Goal: Task Accomplishment & Management: Use online tool/utility

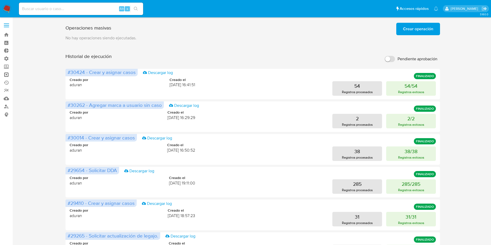
click at [8, 74] on link "Operaciones masivas" at bounding box center [31, 75] width 62 height 8
click at [413, 30] on span "Crear operación" at bounding box center [418, 28] width 30 height 11
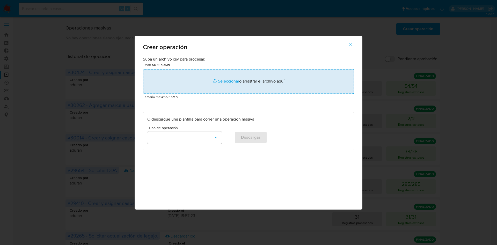
click at [226, 79] on input "file" at bounding box center [248, 81] width 211 height 25
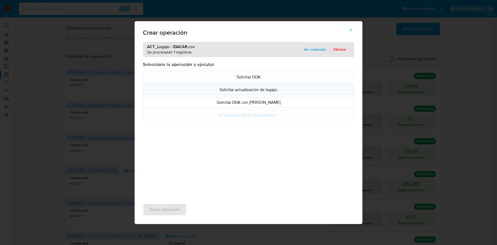
drag, startPoint x: 226, startPoint y: 79, endPoint x: 244, endPoint y: 91, distance: 21.8
click at [244, 91] on p "Solicitar actualización de legajo." at bounding box center [248, 90] width 202 height 6
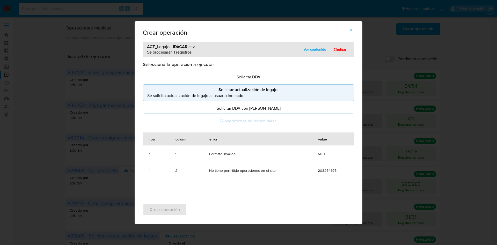
click at [64, 77] on div "Crear operación ACT_Legajo - IDACAR.csv Se procesarán 1 registros Ver contenido…" at bounding box center [248, 122] width 497 height 245
click at [238, 6] on div "Crear operación ACT_Legajo - IDACAR.csv Se procesarán 1 registros Ver contenido…" at bounding box center [248, 122] width 497 height 245
click at [309, 31] on span "Crear operación" at bounding box center [248, 33] width 211 height 6
click at [311, 46] on span "Ver contenido" at bounding box center [315, 49] width 23 height 7
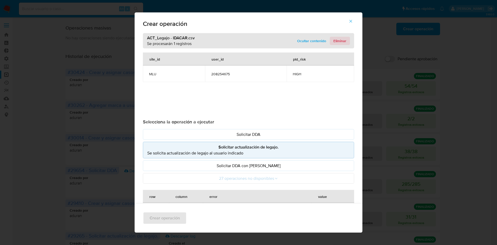
click at [342, 40] on span "Eliminar" at bounding box center [339, 40] width 13 height 7
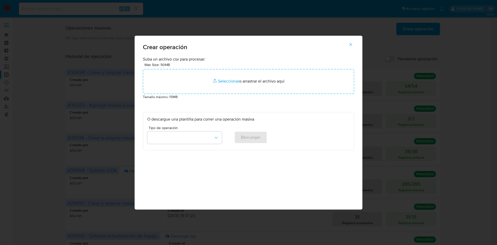
click at [205, 144] on div "Tipo de operación" at bounding box center [184, 136] width 75 height 20
click at [205, 140] on button "button" at bounding box center [184, 138] width 75 height 12
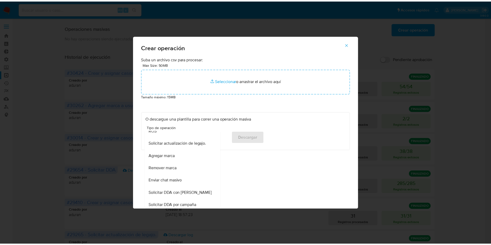
scroll to position [186, 0]
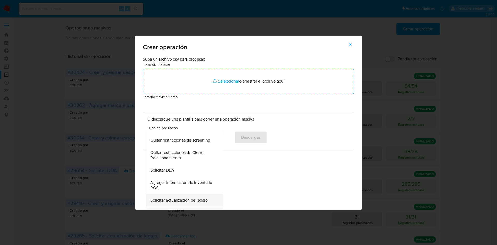
click at [189, 203] on span "Solicitar actualización de legajo." at bounding box center [179, 200] width 58 height 5
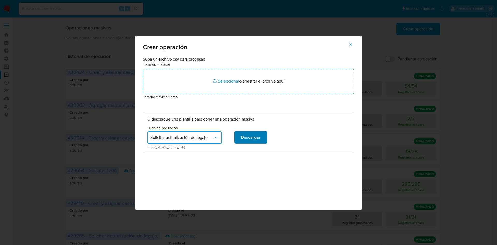
click at [255, 142] on span "Descargar" at bounding box center [250, 137] width 19 height 11
click at [438, 142] on div "Crear operación Suba un archivo csv para procesar: Max Size: 50MB Seleccionar a…" at bounding box center [248, 122] width 497 height 245
click at [450, 159] on div "Crear operación Suba un archivo csv para procesar: Max Size: 50MB Seleccionar a…" at bounding box center [248, 122] width 497 height 245
click at [352, 44] on icon "button" at bounding box center [350, 44] width 5 height 5
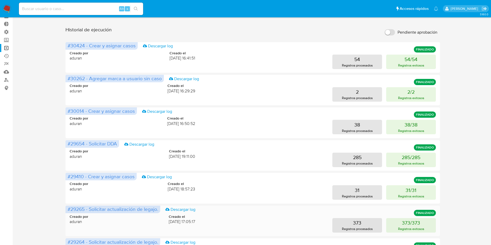
scroll to position [39, 0]
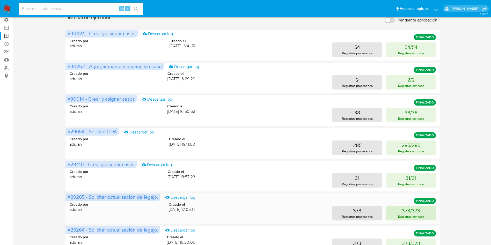
click at [414, 209] on p "373/373" at bounding box center [411, 210] width 18 height 7
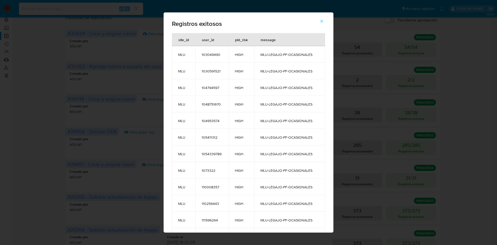
click at [323, 24] on span "button" at bounding box center [321, 21] width 5 height 11
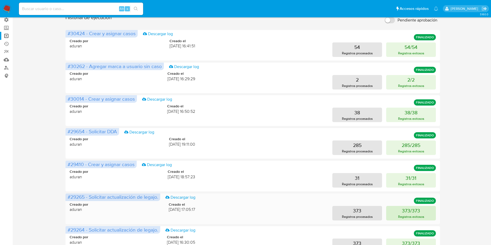
drag, startPoint x: 410, startPoint y: 226, endPoint x: 411, endPoint y: 214, distance: 11.7
click at [409, 221] on div "#30424 - Crear y asignar casos Descargar log FINALIZADO Creado por aduran Cread…" at bounding box center [253, 192] width 375 height 325
click at [411, 214] on p "373/373" at bounding box center [411, 210] width 18 height 7
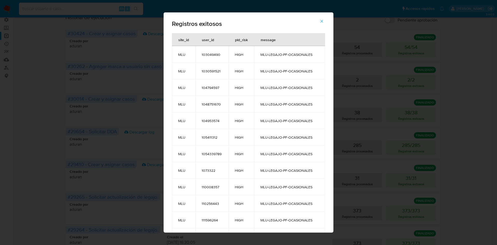
drag, startPoint x: 175, startPoint y: 40, endPoint x: 216, endPoint y: 38, distance: 42.0
click at [196, 39] on tr "site_id user_id pld_risk message" at bounding box center [248, 39] width 153 height 13
drag, startPoint x: 222, startPoint y: 38, endPoint x: 236, endPoint y: 38, distance: 14.2
click at [236, 38] on tr "site_id user_id pld_risk message" at bounding box center [248, 39] width 153 height 13
click at [236, 38] on div "pld_risk" at bounding box center [241, 39] width 25 height 12
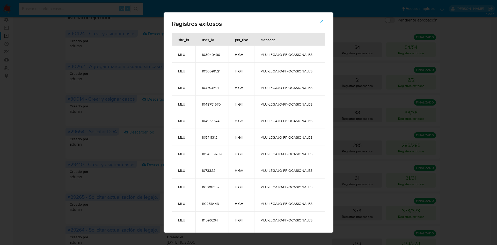
click at [372, 69] on div "Registros exitosos site_id user_id pld_risk message MLU 103049490 HIGH MLU-LEGA…" at bounding box center [248, 122] width 497 height 245
click at [323, 16] on span "button" at bounding box center [321, 21] width 5 height 11
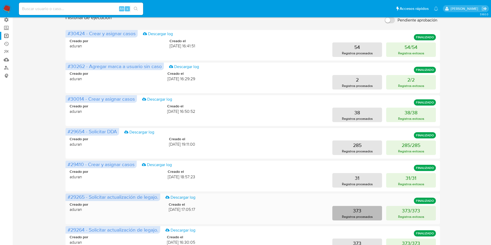
click at [374, 212] on button "373 Registros procesados" at bounding box center [357, 213] width 50 height 14
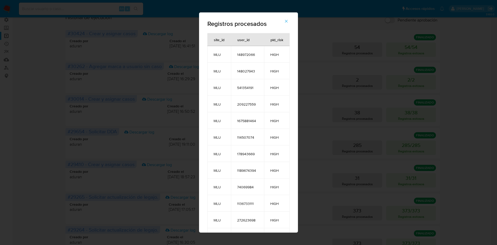
drag, startPoint x: 215, startPoint y: 52, endPoint x: 234, endPoint y: 52, distance: 19.2
click at [232, 52] on tr "MLU 148972066 HIGH" at bounding box center [248, 54] width 82 height 17
drag, startPoint x: 238, startPoint y: 52, endPoint x: 259, endPoint y: 48, distance: 21.2
click at [249, 52] on td "148972066" at bounding box center [247, 54] width 33 height 17
drag, startPoint x: 271, startPoint y: 50, endPoint x: 281, endPoint y: 48, distance: 10.5
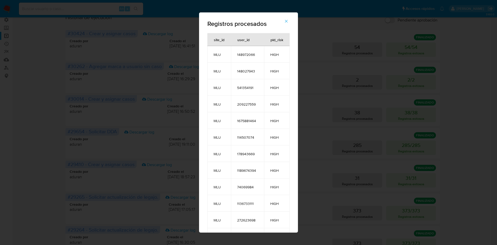
click at [279, 50] on td "HIGH" at bounding box center [277, 54] width 26 height 17
click at [287, 23] on icon "button" at bounding box center [286, 21] width 5 height 5
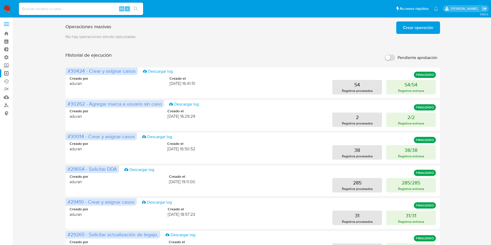
scroll to position [0, 0]
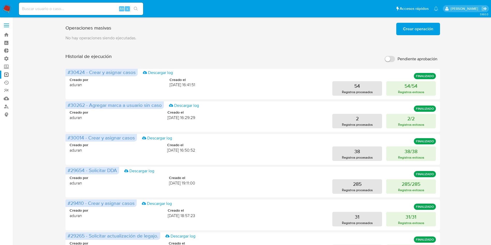
click at [401, 28] on button "Crear operación" at bounding box center [418, 29] width 44 height 12
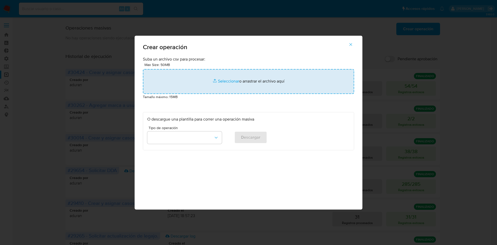
click at [248, 76] on input "file" at bounding box center [248, 81] width 211 height 25
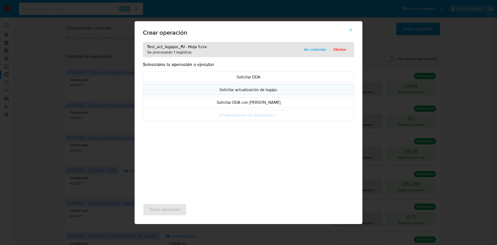
click at [263, 90] on p "Solicitar actualización de legajo." at bounding box center [248, 90] width 202 height 6
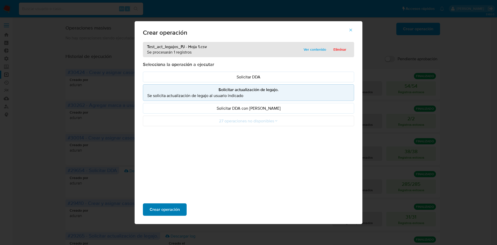
click at [165, 210] on span "Crear operación" at bounding box center [165, 209] width 30 height 11
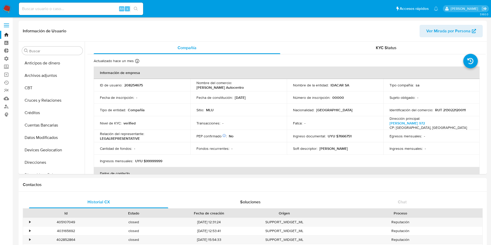
select select "10"
